Goal: Task Accomplishment & Management: Complete application form

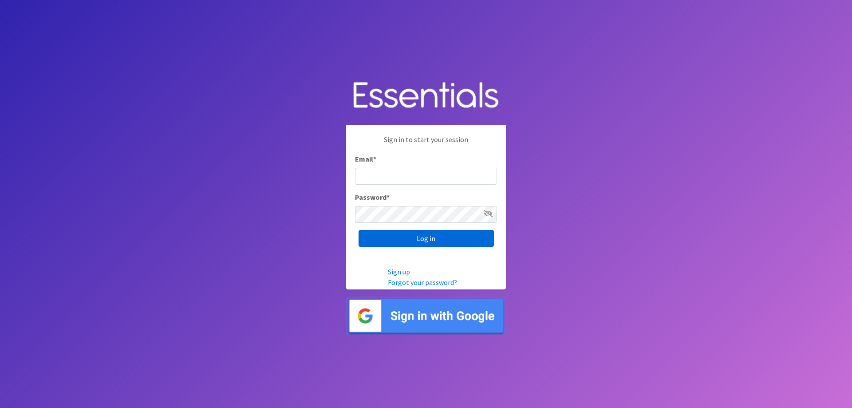
type input "[EMAIL_ADDRESS][DOMAIN_NAME]"
click at [428, 240] on input "Log in" at bounding box center [425, 238] width 135 height 17
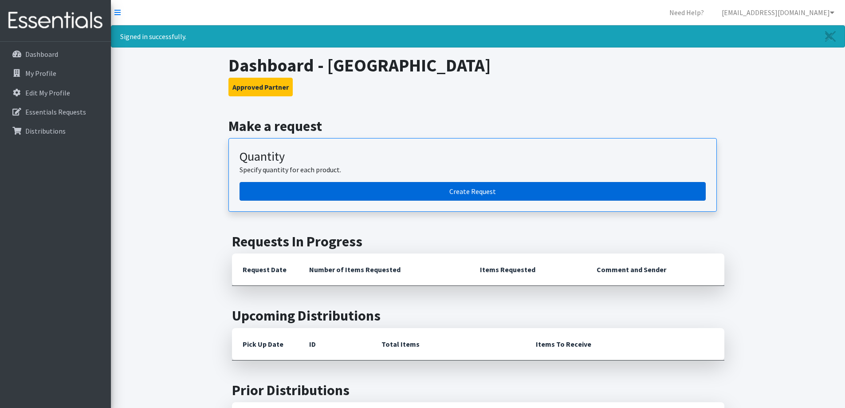
click at [477, 195] on link "Create Request" at bounding box center [473, 191] width 466 height 19
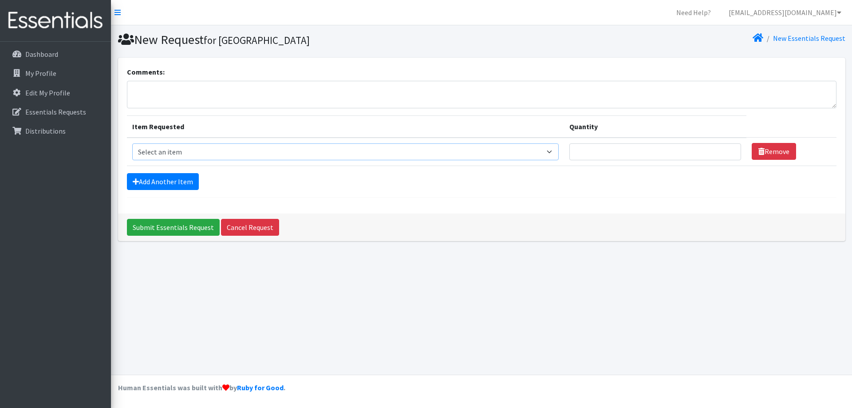
click at [159, 149] on select "Select an item Clothing: Socks (list the # of pairs of socks needed) Kit: Liner…" at bounding box center [345, 151] width 427 height 17
select select "12029"
click at [132, 143] on select "Select an item Clothing: Socks (list the # of pairs of socks needed) Kit: Liner…" at bounding box center [345, 151] width 427 height 17
click at [603, 155] on input "Quantity" at bounding box center [654, 151] width 171 height 17
type input "50"
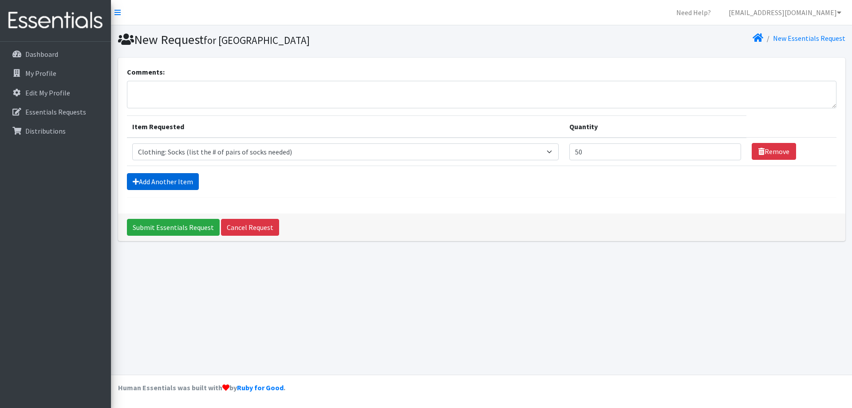
click at [153, 179] on link "Add Another Item" at bounding box center [163, 181] width 72 height 17
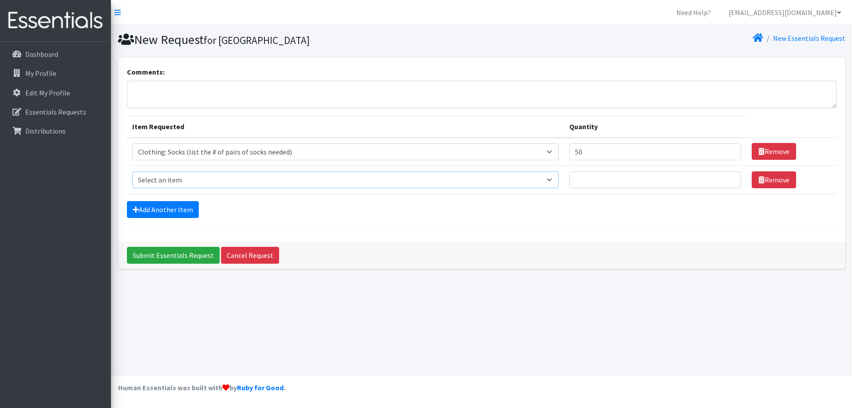
click at [166, 180] on select "Select an item Clothing: Socks (list the # of pairs of socks needed) Kit: Liner…" at bounding box center [345, 179] width 427 height 17
select select "15558"
click at [132, 171] on select "Select an item Clothing: Socks (list the # of pairs of socks needed) Kit: Liner…" at bounding box center [345, 179] width 427 height 17
click at [615, 181] on input "Quantity" at bounding box center [654, 179] width 171 height 17
type input "50"
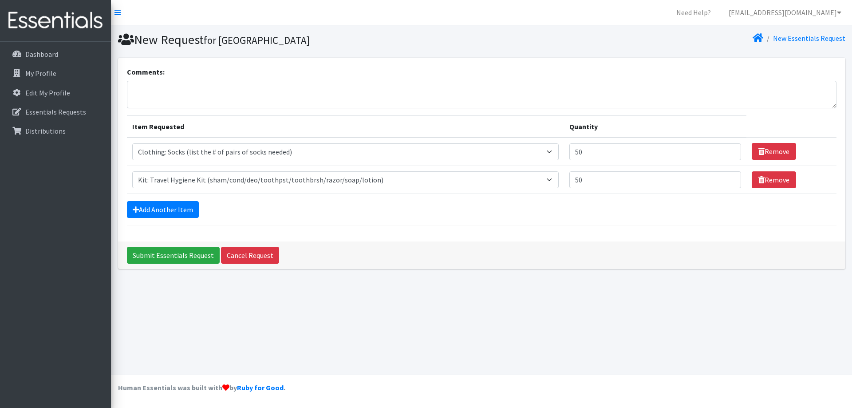
click at [458, 225] on hr at bounding box center [481, 225] width 709 height 0
click at [177, 256] on input "Submit Essentials Request" at bounding box center [173, 255] width 93 height 17
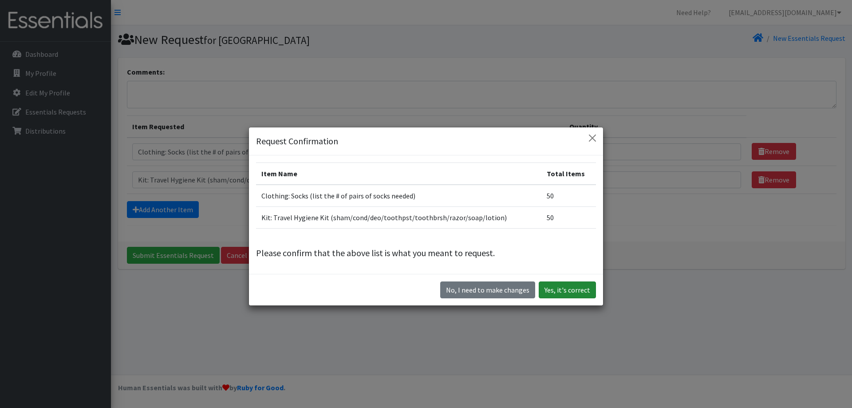
click at [589, 293] on button "Yes, it's correct" at bounding box center [566, 289] width 57 height 17
